Goal: Check status: Check status

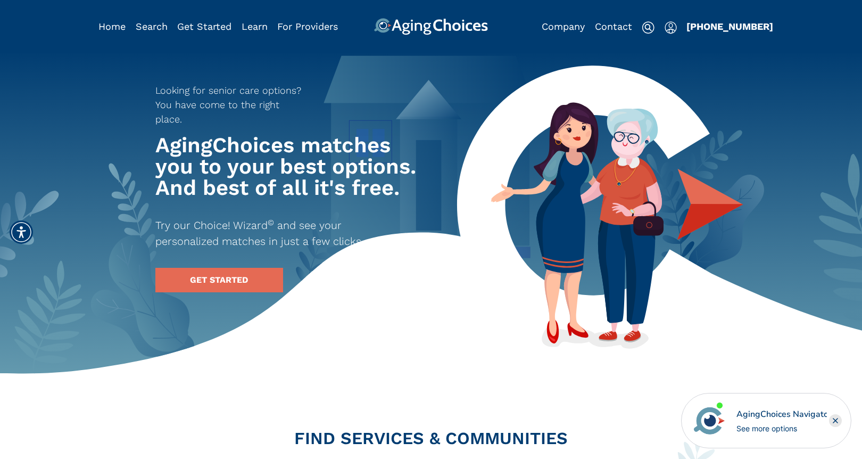
click at [671, 32] on img "Popover trigger" at bounding box center [671, 27] width 12 height 13
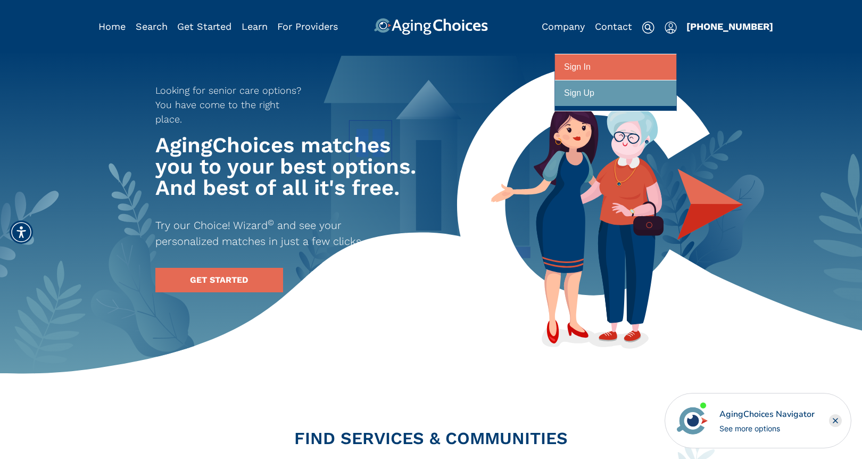
click at [606, 66] on div at bounding box center [615, 67] width 103 height 20
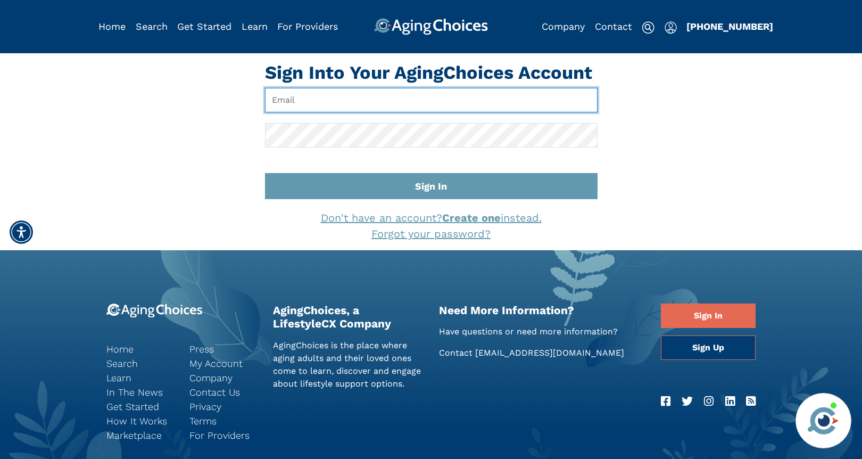
click at [364, 99] on input "Email" at bounding box center [431, 100] width 333 height 24
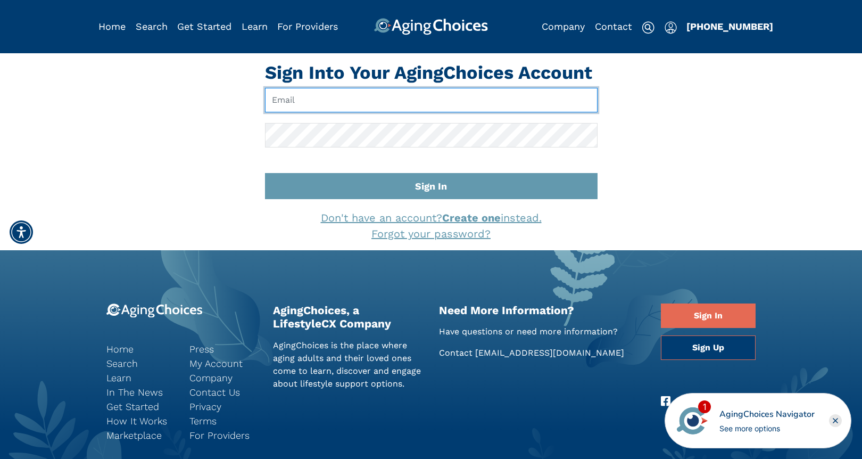
type input "[EMAIL_ADDRESS][DOMAIN_NAME]"
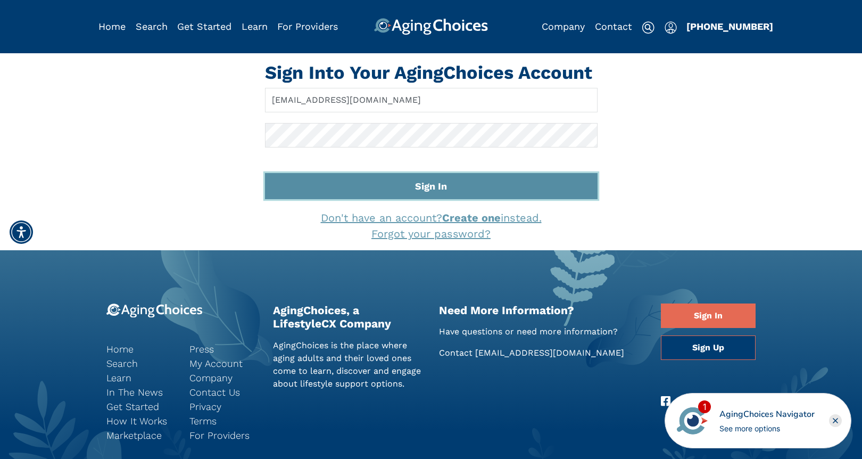
click at [467, 184] on button "Sign In" at bounding box center [431, 186] width 333 height 26
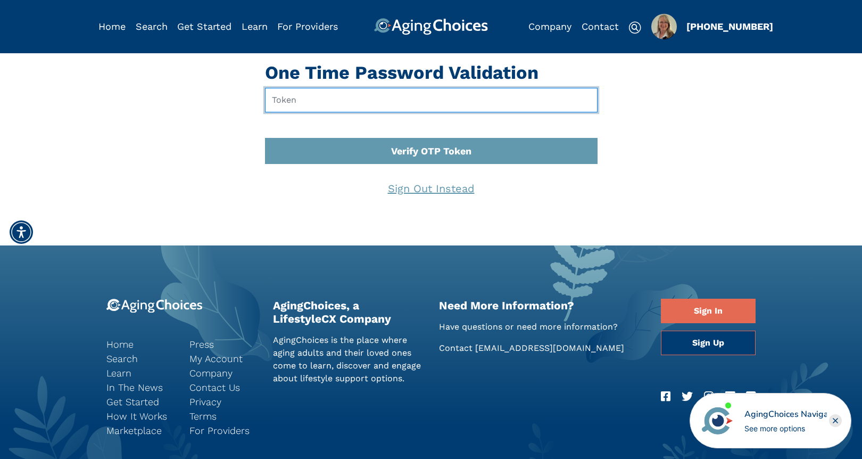
click at [324, 98] on input "text" at bounding box center [431, 100] width 333 height 24
type input "348920"
click at [265, 138] on button "Verify OTP Token" at bounding box center [431, 151] width 333 height 26
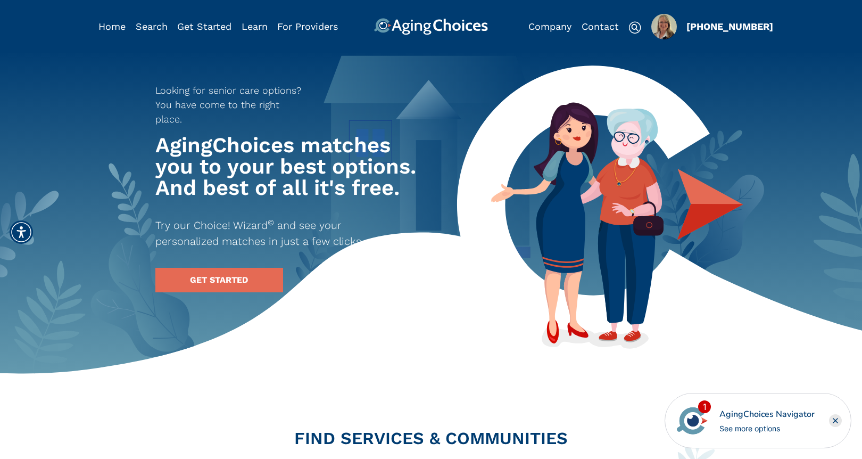
click at [662, 31] on img "Popover trigger" at bounding box center [664, 27] width 26 height 26
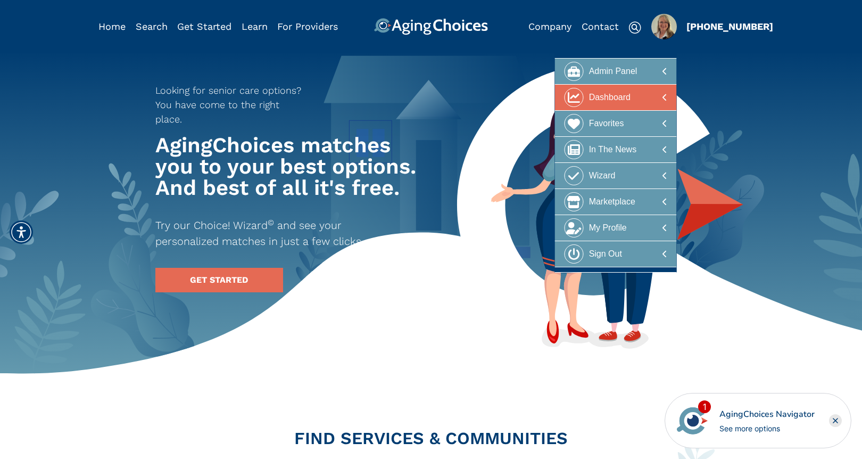
click at [649, 94] on div at bounding box center [615, 98] width 103 height 20
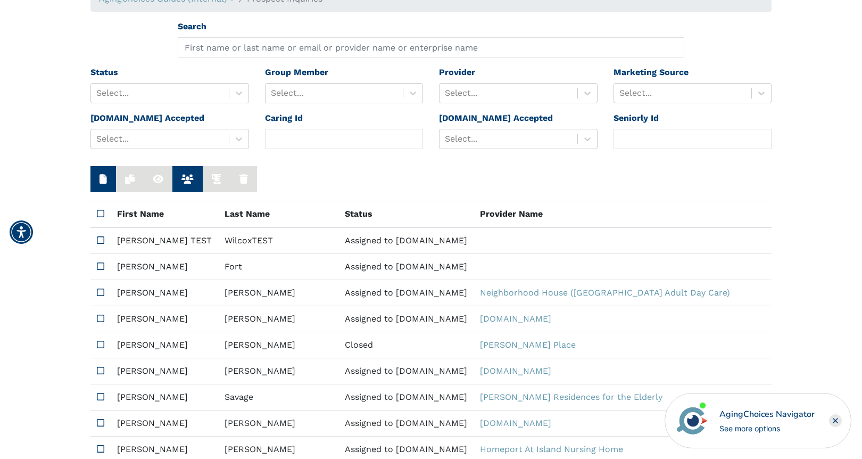
scroll to position [77, 0]
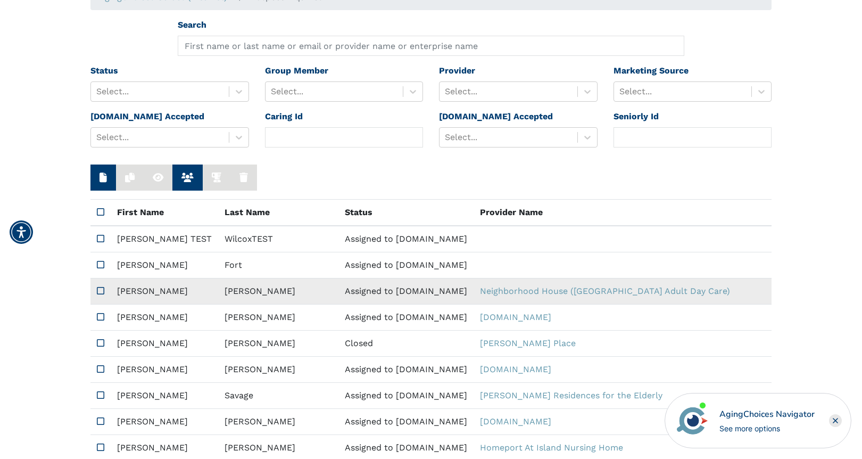
click at [338, 287] on td "Assigned to [DOMAIN_NAME]" at bounding box center [405, 291] width 135 height 26
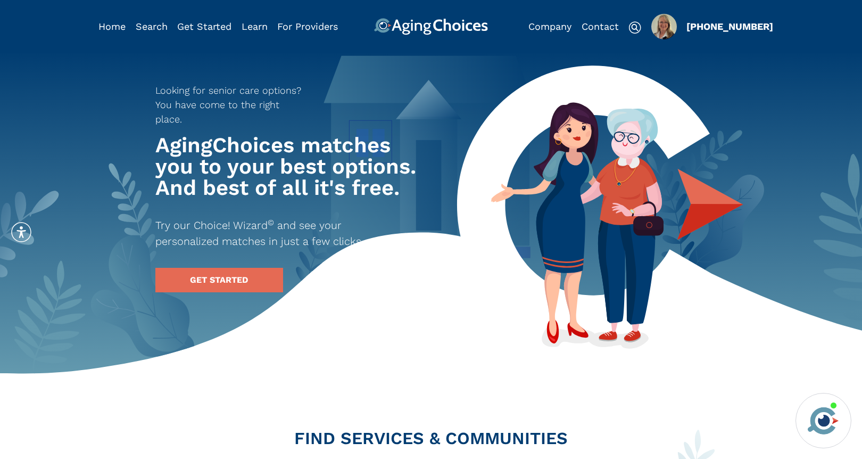
click at [664, 25] on img "Popover trigger" at bounding box center [664, 27] width 26 height 26
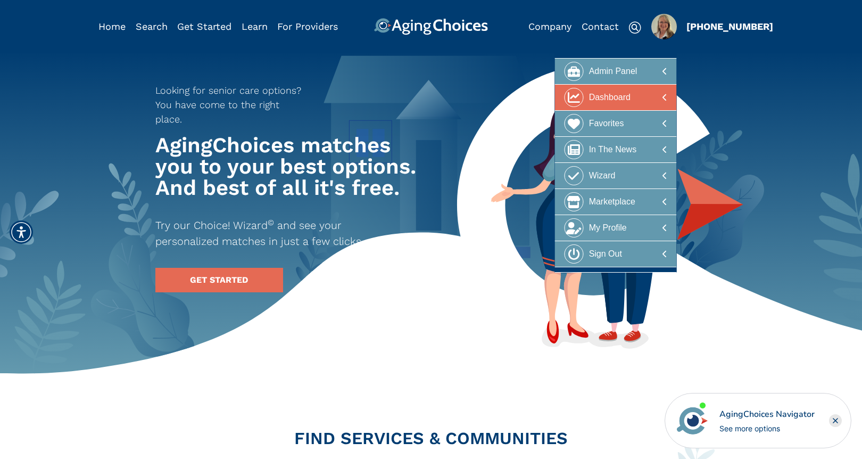
click at [626, 102] on div "Dashboard" at bounding box center [610, 98] width 42 height 20
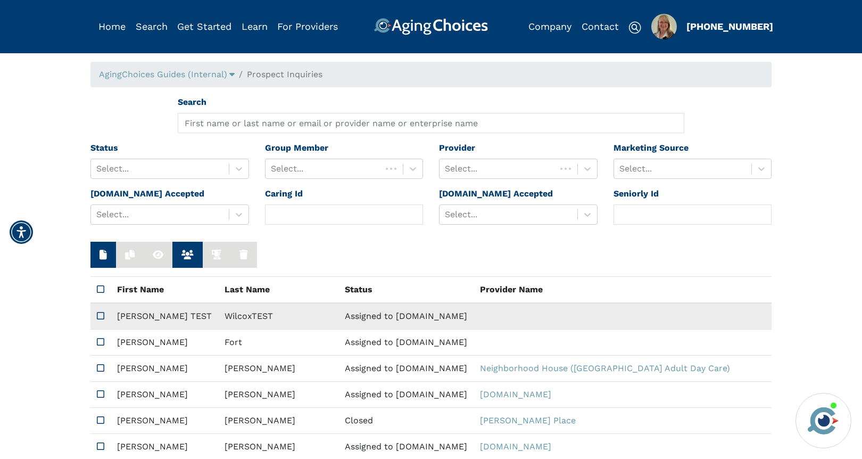
click at [338, 317] on td "Assigned to [DOMAIN_NAME]" at bounding box center [405, 316] width 135 height 27
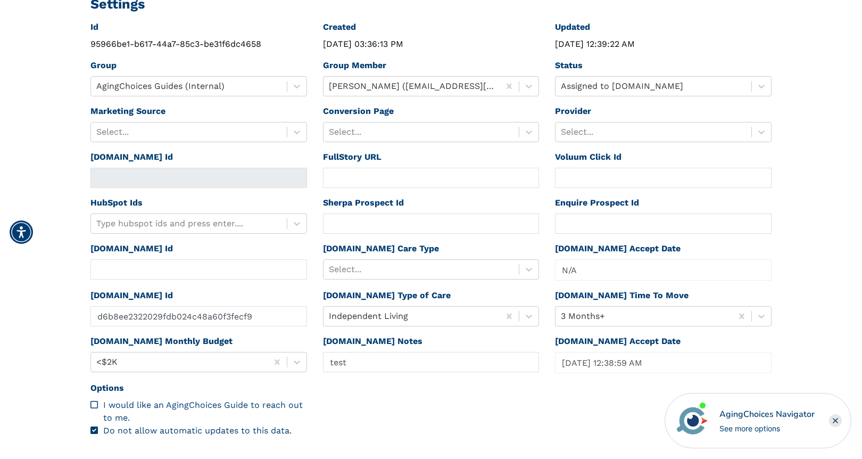
scroll to position [200, 0]
